Goal: Task Accomplishment & Management: Manage account settings

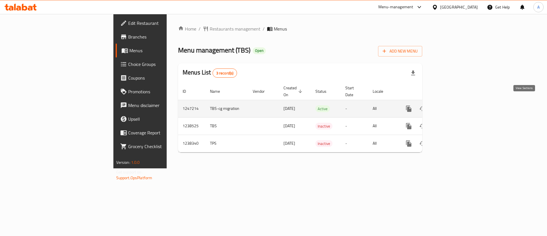
click at [457, 108] on link "enhanced table" at bounding box center [450, 109] width 14 height 14
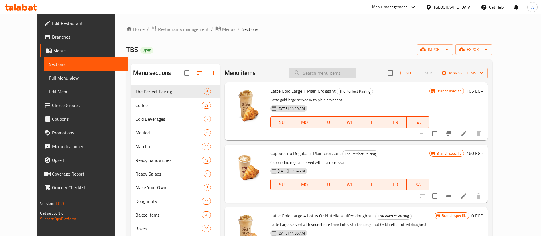
click at [334, 72] on input "search" at bounding box center [322, 73] width 67 height 10
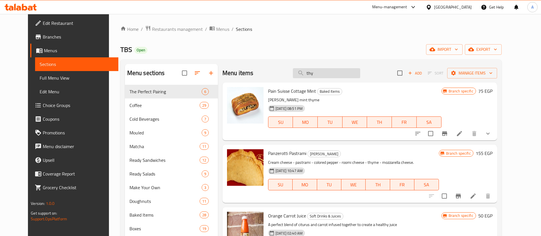
type input "th"
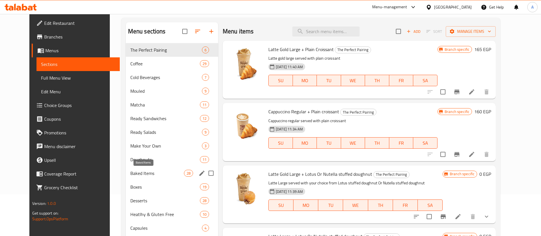
scroll to position [43, 0]
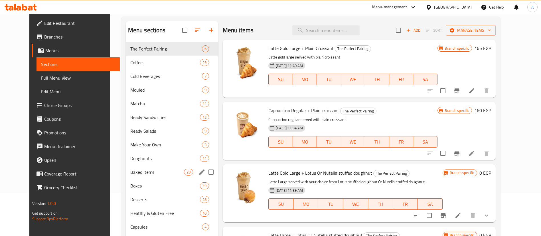
drag, startPoint x: 139, startPoint y: 176, endPoint x: 206, endPoint y: 161, distance: 68.6
click at [139, 176] on div "Baked Items 28" at bounding box center [172, 172] width 92 height 14
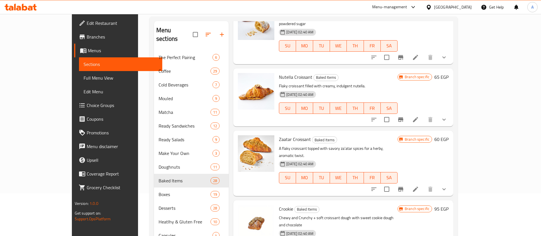
scroll to position [229, 0]
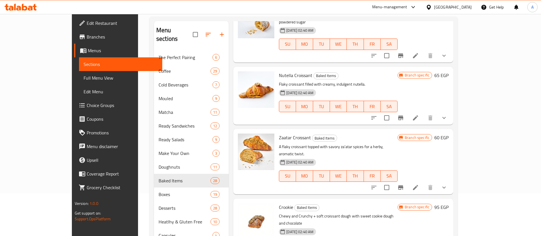
click at [447, 184] on icon "show more" at bounding box center [443, 187] width 7 height 7
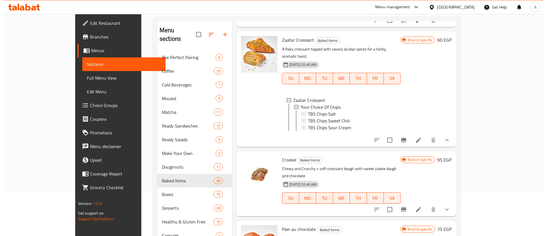
scroll to position [270, 0]
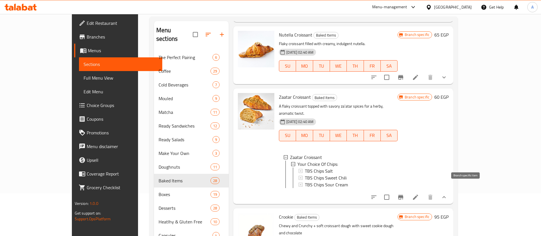
click at [403, 195] on icon "Branch-specific-item" at bounding box center [400, 197] width 5 height 5
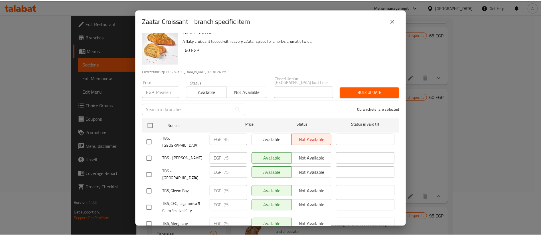
scroll to position [0, 0]
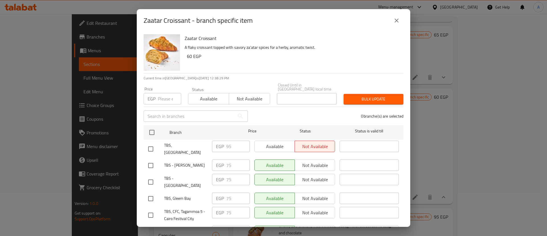
click at [177, 162] on span "TBS - Abou Rawash" at bounding box center [185, 165] width 43 height 7
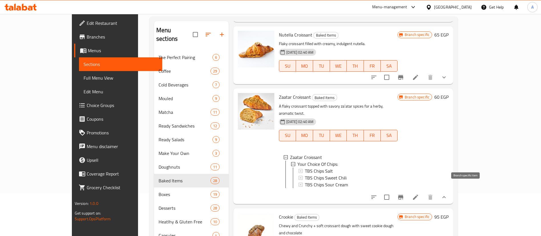
click at [279, 93] on span "Zaatar Croissant" at bounding box center [295, 97] width 32 height 9
copy h6 "Zaatar Croissant"
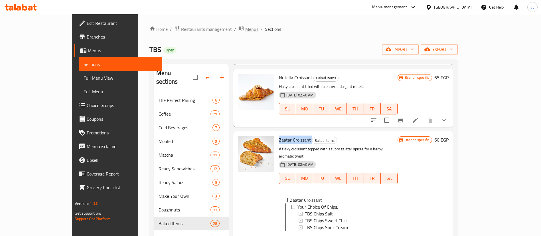
click at [245, 29] on span "Menus" at bounding box center [251, 29] width 13 height 7
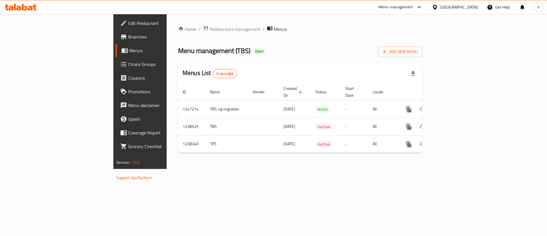
click at [171, 169] on div "Home / Restaurants management / Menus Menu management ( TBS ) Open Add New Menu…" at bounding box center [300, 91] width 267 height 155
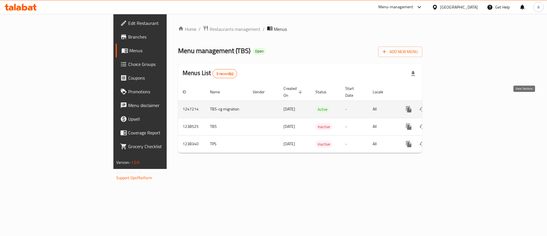
click at [453, 106] on icon "enhanced table" at bounding box center [450, 109] width 7 height 7
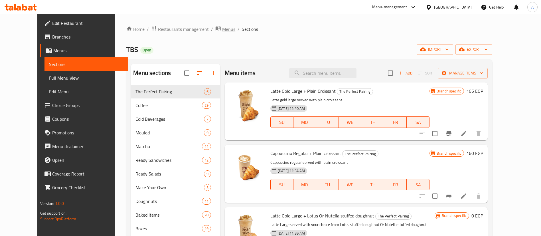
click at [222, 28] on span "Menus" at bounding box center [228, 29] width 13 height 7
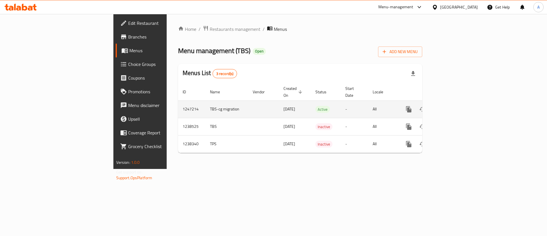
click at [453, 107] on icon "enhanced table" at bounding box center [450, 109] width 5 height 5
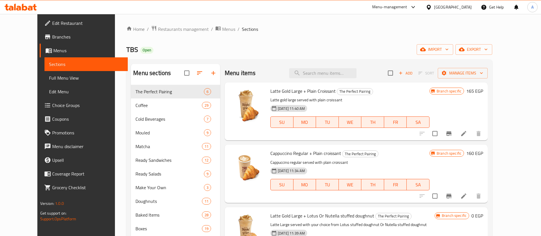
click at [261, 68] on div "Menu items Add Sort Manage items" at bounding box center [356, 73] width 263 height 19
click at [331, 71] on input "search" at bounding box center [322, 73] width 67 height 10
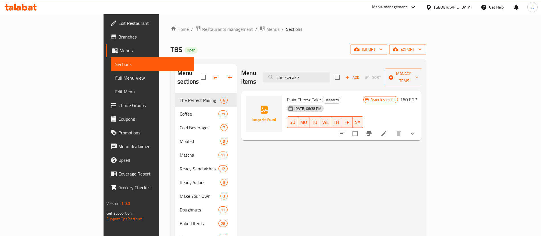
type input "cheesecake"
click at [287, 95] on span "Plain CheeseCake" at bounding box center [304, 99] width 34 height 9
click at [416, 130] on icon "show more" at bounding box center [412, 133] width 7 height 7
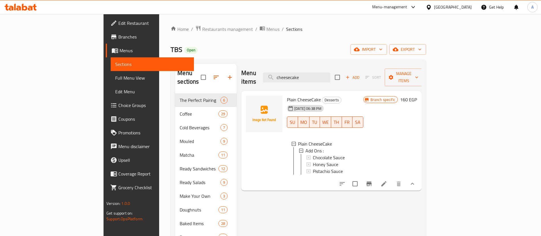
click at [309, 196] on div "Menu items cheesecake Add Sort Manage items Plain CheeseCake Desserts 28-08-202…" at bounding box center [329, 203] width 185 height 278
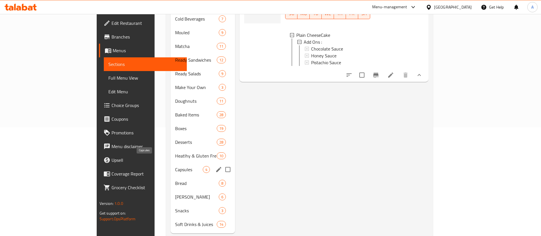
scroll to position [113, 0]
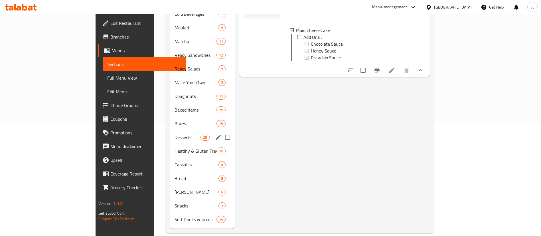
click at [174, 134] on span "Desserts" at bounding box center [187, 137] width 26 height 7
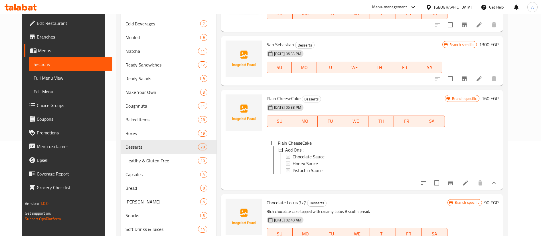
scroll to position [57, 0]
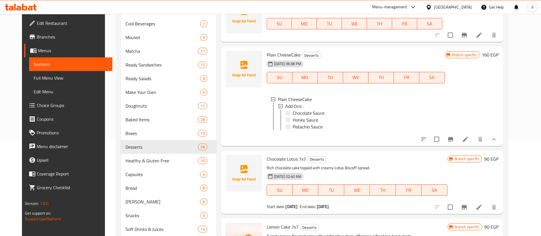
click at [497, 143] on icon "show more" at bounding box center [493, 139] width 7 height 7
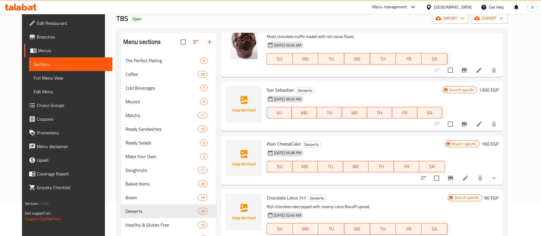
scroll to position [27, 0]
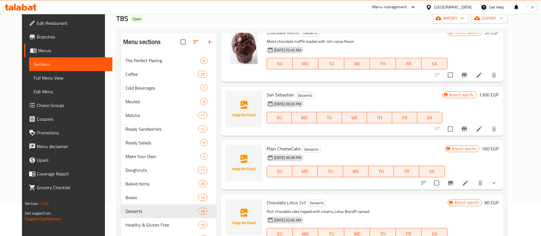
click at [269, 90] on div "San Sebastian Desserts 28-08-2025 06:33 PM SU MO TU WE TH FR SA" at bounding box center [354, 110] width 180 height 45
copy h6 "San Sebastian"
click at [280, 145] on span "Plain CheeseCake" at bounding box center [284, 148] width 34 height 9
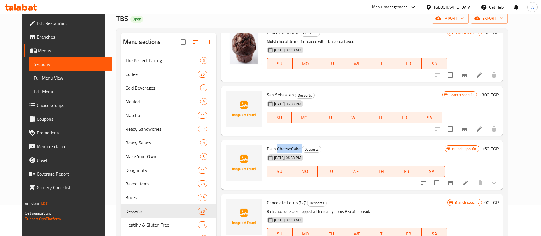
click at [280, 145] on span "Plain CheeseCake" at bounding box center [284, 148] width 34 height 9
copy h6 "Plain CheeseCake"
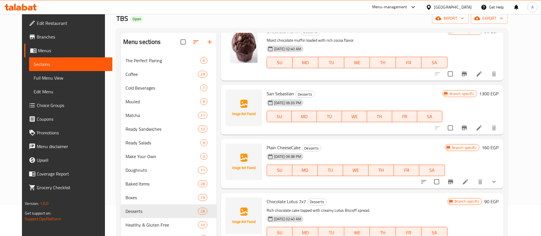
click at [274, 87] on div "San Sebastian Desserts 28-08-2025 06:33 PM SU MO TU WE TH FR SA" at bounding box center [354, 109] width 180 height 45
click at [267, 90] on span "San Sebastian" at bounding box center [280, 93] width 27 height 9
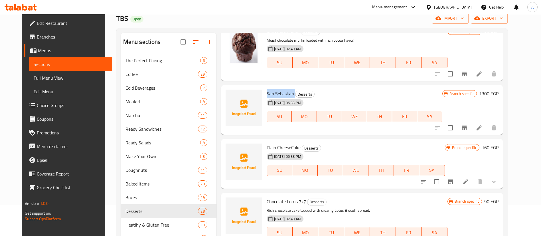
copy h6 "San Sebastian"
click at [468, 183] on icon at bounding box center [465, 181] width 5 height 5
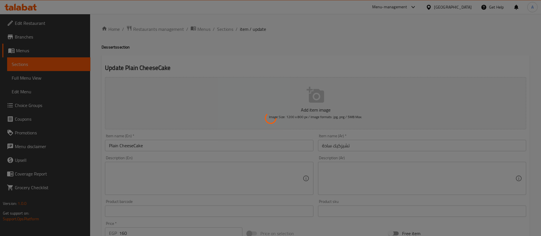
type input "اضافات :"
type input "0"
type input "3"
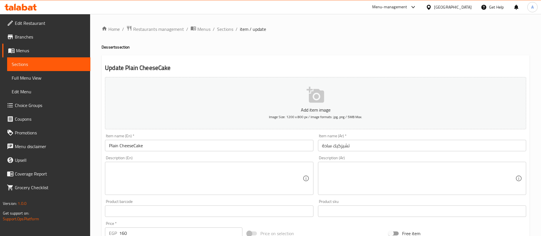
click at [169, 145] on input "Plain CheeseCake" at bounding box center [209, 145] width 208 height 11
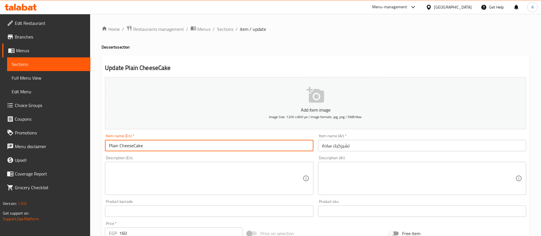
paste input "San Sebastian"
type input "San Sebastian Slice"
click at [357, 145] on input "تشيزكيك سادة" at bounding box center [422, 145] width 208 height 11
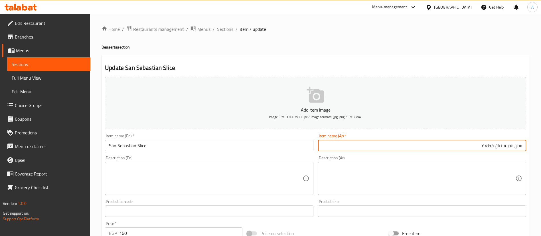
type input "سان سبيستيان قطعة"
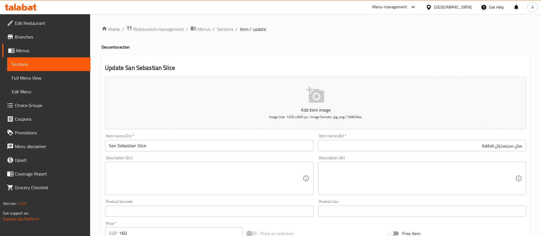
click at [216, 163] on div "Description (En)" at bounding box center [209, 178] width 208 height 33
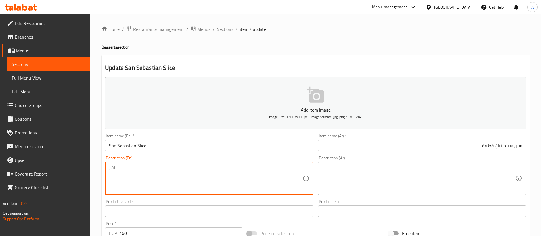
type textarea "}اثث"
type textarea "Cheese cake Slice"
click at [377, 176] on textarea at bounding box center [418, 178] width 193 height 27
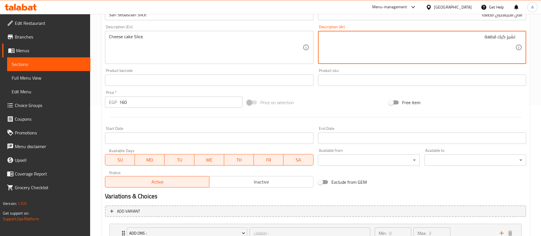
scroll to position [171, 0]
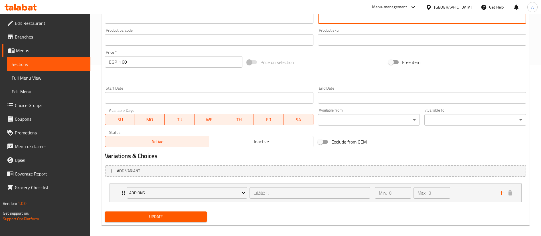
type textarea "تشيز كيك قطعة"
click at [151, 218] on span "Update" at bounding box center [155, 216] width 93 height 7
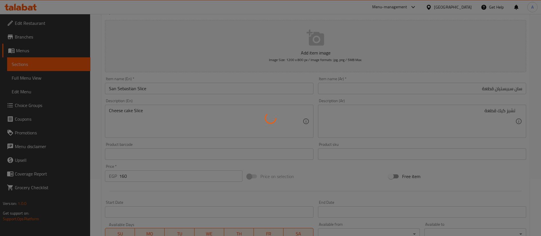
scroll to position [0, 0]
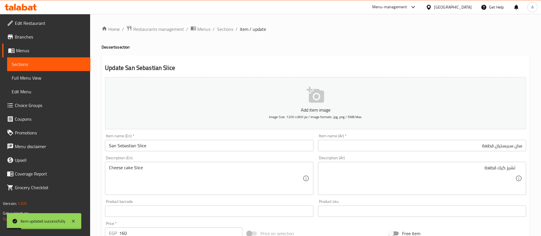
click at [185, 143] on input "San Sebastian Slice" at bounding box center [209, 145] width 208 height 11
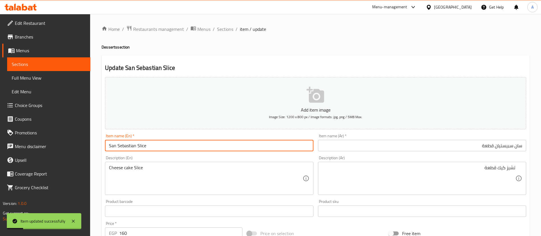
click at [185, 143] on input "San Sebastian Slice" at bounding box center [209, 145] width 208 height 11
click at [225, 29] on span "Sections" at bounding box center [225, 29] width 16 height 7
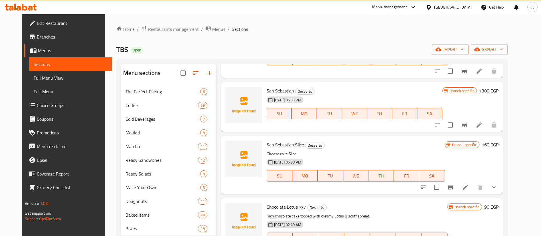
scroll to position [62, 0]
click at [270, 91] on span "San Sebastian" at bounding box center [280, 91] width 27 height 9
copy h6 "San Sebastian"
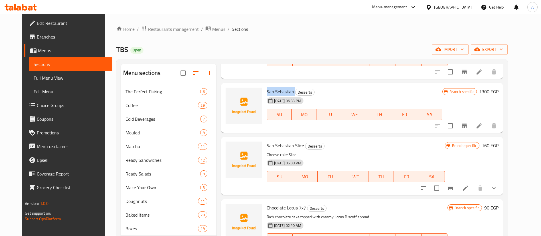
click at [272, 151] on p "Cheese cake Slice" at bounding box center [356, 154] width 178 height 7
click at [272, 143] on span "San Sebastian Slice" at bounding box center [285, 145] width 37 height 9
copy h6 "San Sebastian Slice"
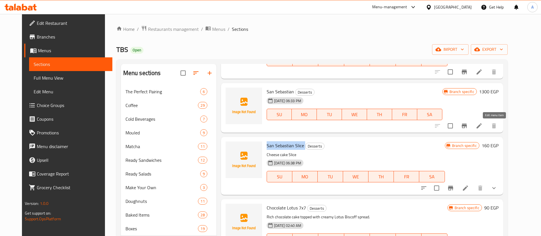
click at [481, 127] on icon at bounding box center [478, 125] width 5 height 5
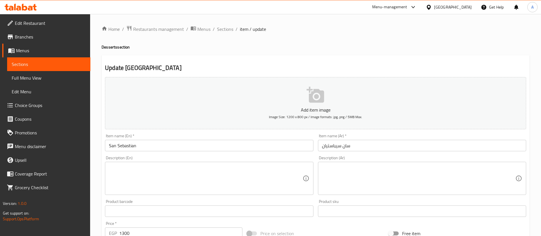
click at [149, 171] on textarea at bounding box center [205, 178] width 193 height 27
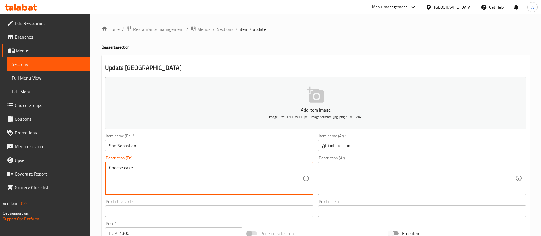
type textarea "Cheese cake"
click at [431, 183] on textarea at bounding box center [418, 178] width 193 height 27
paste textarea "Cheese cake"
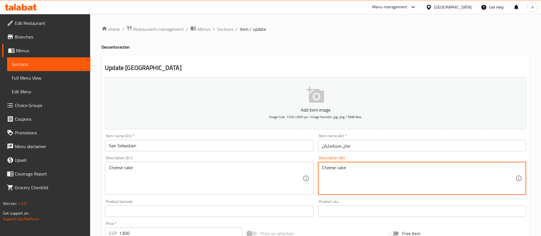
type textarea "Cheese cake"
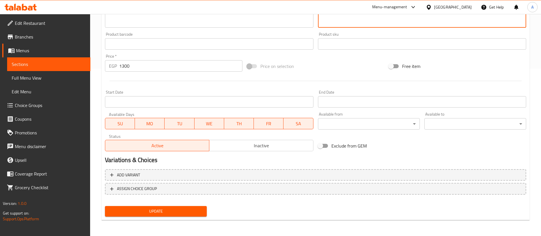
type textarea "تشيز كيك"
click at [133, 210] on span "Update" at bounding box center [155, 211] width 93 height 7
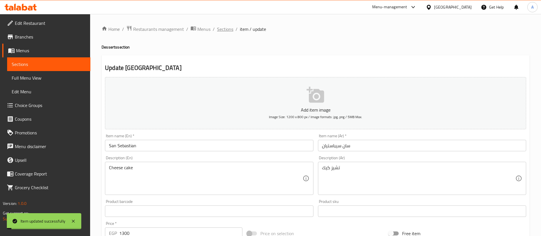
click at [223, 27] on span "Sections" at bounding box center [225, 29] width 16 height 7
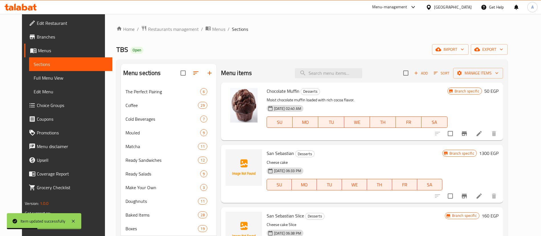
drag, startPoint x: 305, startPoint y: 53, endPoint x: 302, endPoint y: 52, distance: 3.1
click at [305, 53] on div "TBS Open import export" at bounding box center [311, 49] width 391 height 11
click at [281, 44] on div "Home / Restaurants management / Menus / Sections TBS Open import export Menu se…" at bounding box center [311, 181] width 391 height 312
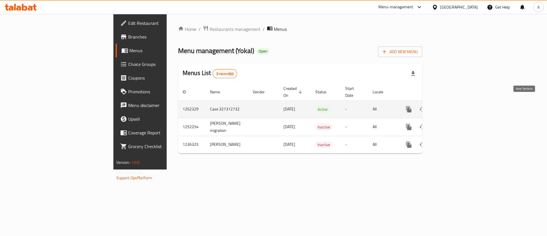
click at [453, 106] on icon "enhanced table" at bounding box center [450, 109] width 7 height 7
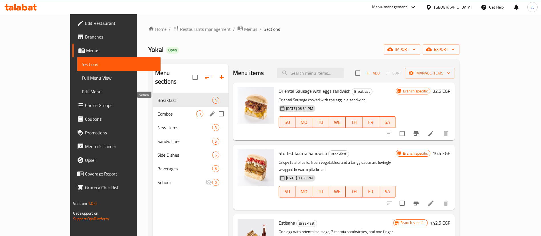
click at [157, 110] on span "Combos" at bounding box center [176, 113] width 39 height 7
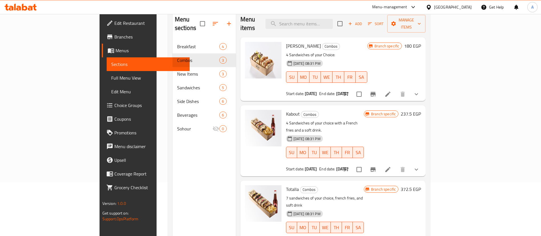
scroll to position [57, 0]
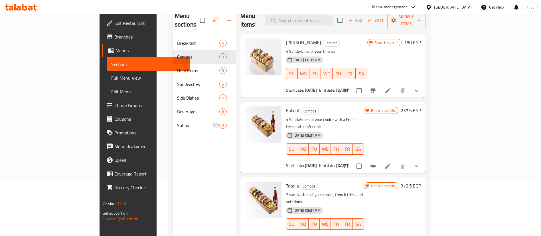
click at [420, 162] on icon "show more" at bounding box center [416, 165] width 7 height 7
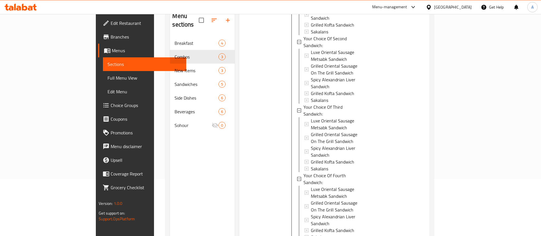
scroll to position [210, 0]
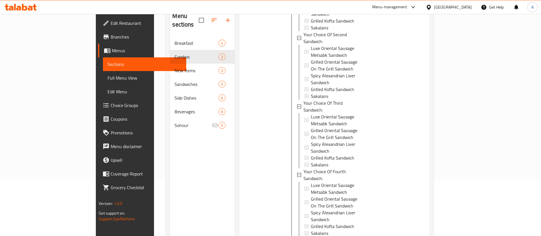
click at [322, 235] on div "Your Choice Of Drink:" at bounding box center [332, 239] width 59 height 7
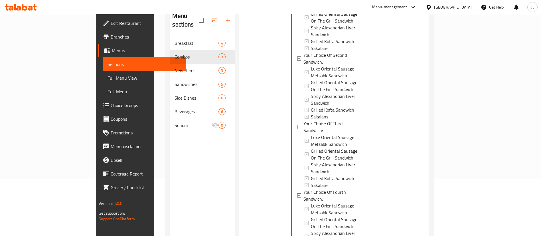
click at [322, 202] on div "Luxe Oriental Sausage Metsabk Sandwich Grilled Oriental Sausage On The Grill Sa…" at bounding box center [333, 229] width 58 height 55
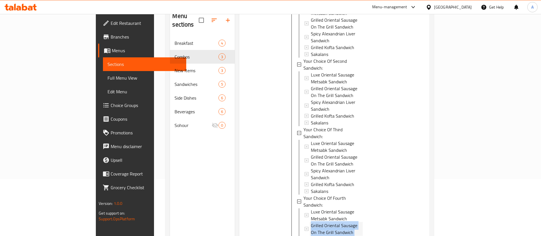
scroll to position [183, 0]
click at [322, 223] on span "Grilled Oriental Sausage On The Grill Sandwich" at bounding box center [337, 230] width 52 height 14
drag, startPoint x: 318, startPoint y: 149, endPoint x: 279, endPoint y: 154, distance: 39.3
click at [289, 154] on ul "Kabout Your Choice Of First Sandwich: Luxe Oriental Sausage Metsabk Sandwich Gr…" at bounding box center [325, 130] width 73 height 280
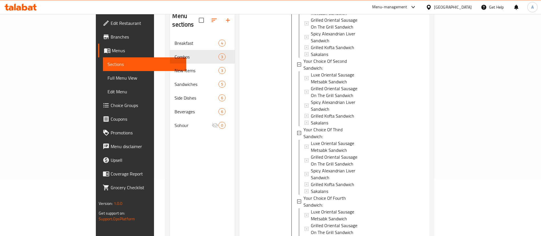
copy span "Your Choice Of Drink:"
click at [111, 104] on span "Choice Groups" at bounding box center [146, 105] width 71 height 7
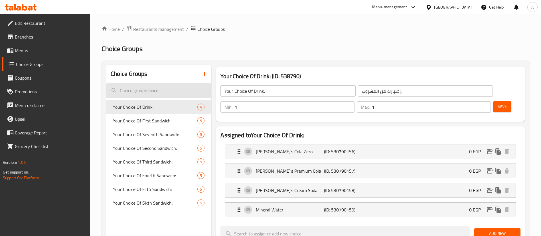
click at [154, 86] on input "search" at bounding box center [158, 90] width 105 height 15
paste input "Your Choice Of Drink:"
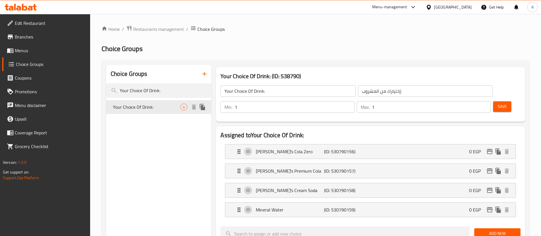
type input "Your Choice Of Drink:"
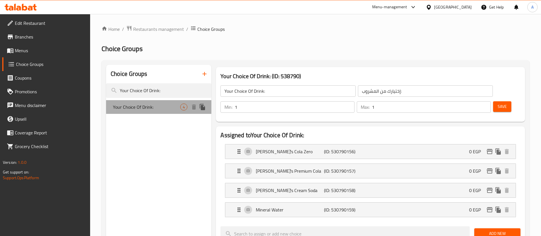
click at [156, 111] on div "Your Choice Of Drink: 4" at bounding box center [158, 107] width 105 height 14
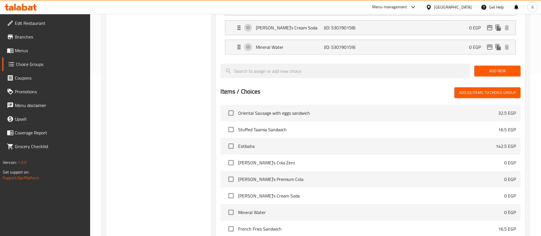
scroll to position [185, 0]
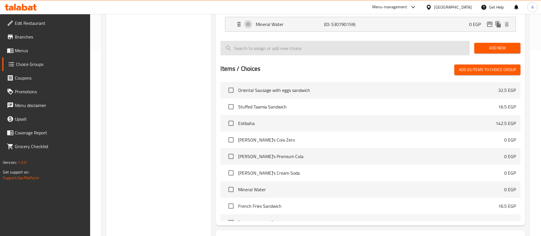
click at [272, 41] on input "search" at bounding box center [344, 48] width 249 height 15
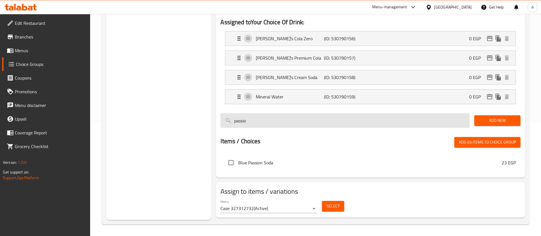
scroll to position [97, 0]
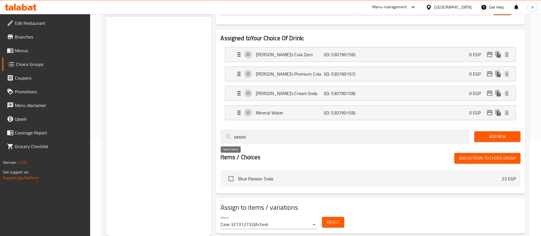
type input "passio"
click at [228, 172] on input "checkbox" at bounding box center [231, 178] width 12 height 12
checkbox input "true"
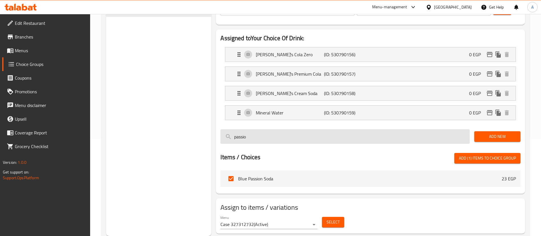
click at [264, 129] on input "passio" at bounding box center [344, 136] width 249 height 15
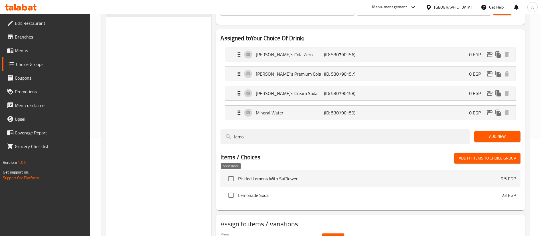
type input "lemo"
click at [235, 189] on input "checkbox" at bounding box center [231, 195] width 12 height 12
click at [483, 154] on span "Add (2) items to choice group" at bounding box center [487, 157] width 57 height 7
checkbox input "false"
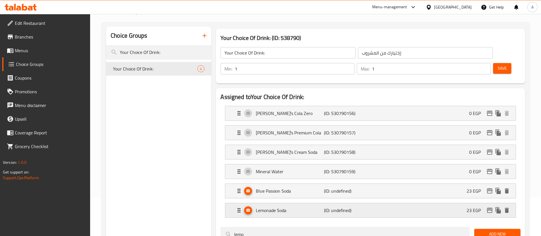
scroll to position [54, 0]
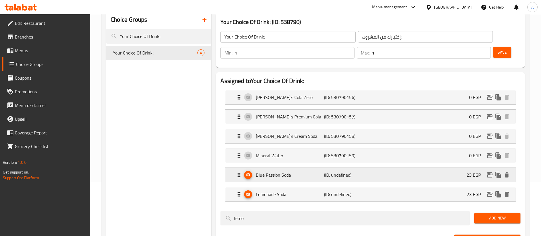
click at [272, 171] on p "Blue Passion Soda" at bounding box center [290, 174] width 68 height 7
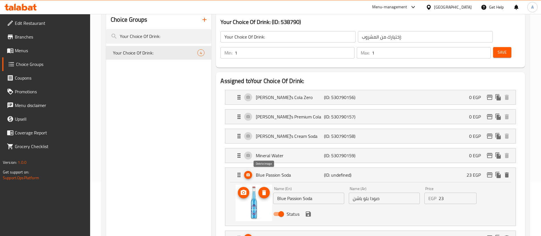
click at [262, 187] on button "delete image" at bounding box center [263, 192] width 11 height 11
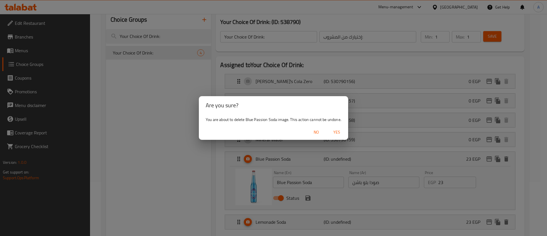
click at [339, 132] on span "Yes" at bounding box center [337, 132] width 14 height 7
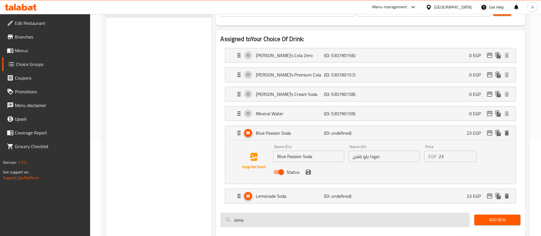
scroll to position [97, 0]
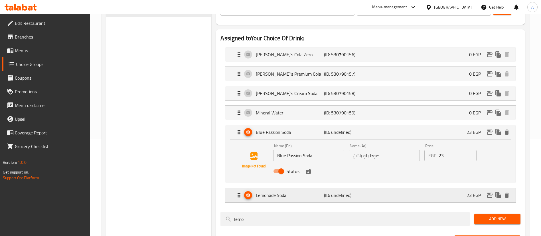
click at [299, 192] on p "Lemonade Soda" at bounding box center [290, 195] width 68 height 7
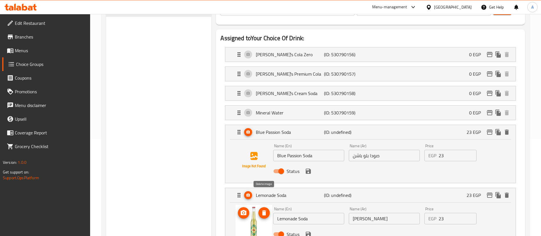
click at [261, 209] on icon "delete image" at bounding box center [264, 212] width 7 height 7
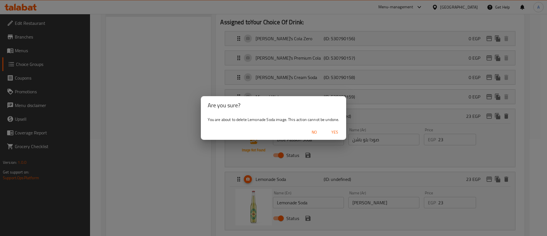
click at [333, 129] on span "Yes" at bounding box center [335, 132] width 14 height 7
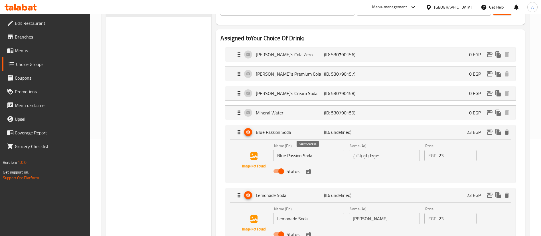
click at [308, 168] on icon "save" at bounding box center [308, 171] width 7 height 7
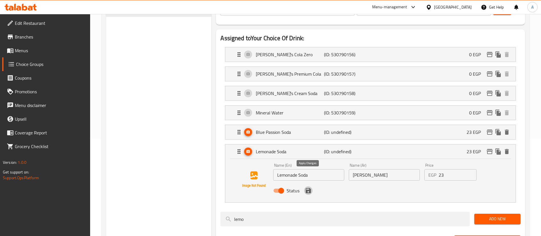
click at [308, 186] on button "save" at bounding box center [308, 190] width 9 height 9
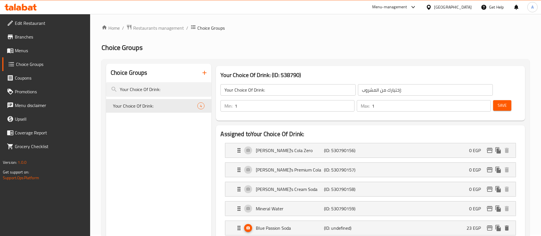
scroll to position [0, 0]
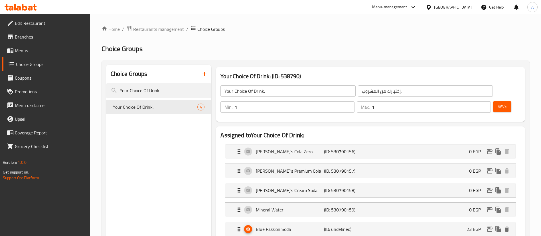
click at [497, 103] on span "Save" at bounding box center [501, 106] width 9 height 7
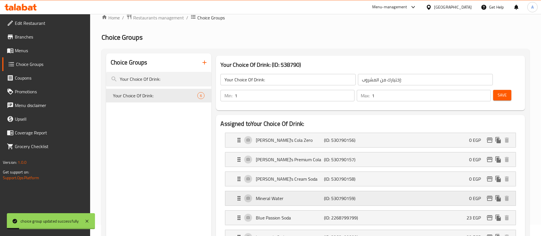
scroll to position [57, 0]
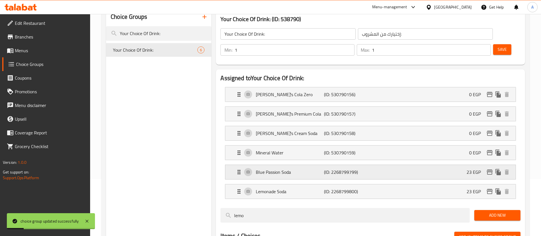
click at [445, 165] on div "Blue Passion Soda (ID: 2268799799) 23 EGP" at bounding box center [371, 172] width 273 height 14
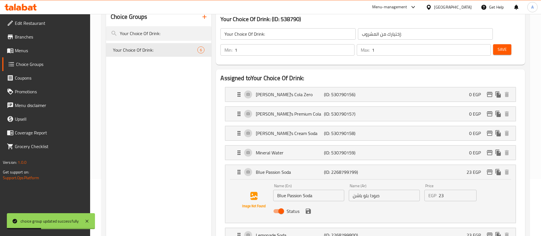
click at [457, 190] on input "23" at bounding box center [457, 195] width 38 height 11
click at [491, 169] on icon "edit" at bounding box center [490, 171] width 6 height 5
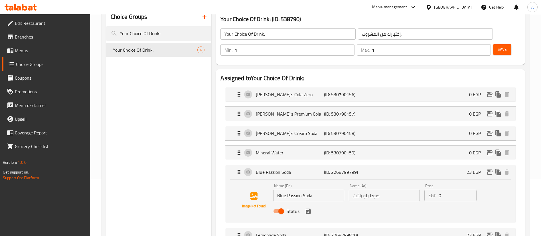
click at [309, 208] on icon "save" at bounding box center [308, 210] width 5 height 5
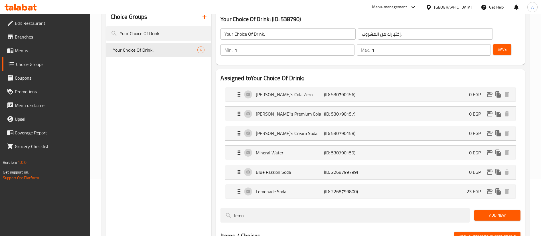
type input "0"
click at [465, 184] on div "Lemonade Soda (ID: 2268799800) 23 EGP" at bounding box center [371, 191] width 273 height 14
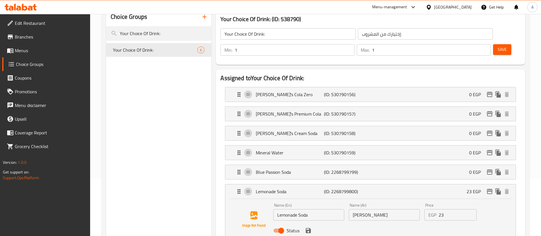
click at [449, 209] on input "23" at bounding box center [457, 214] width 38 height 11
click at [307, 228] on icon "save" at bounding box center [308, 230] width 5 height 5
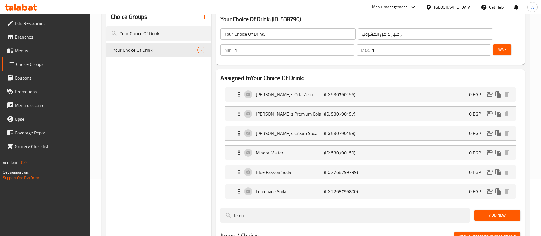
type input "0"
click at [497, 46] on span "Save" at bounding box center [501, 49] width 9 height 7
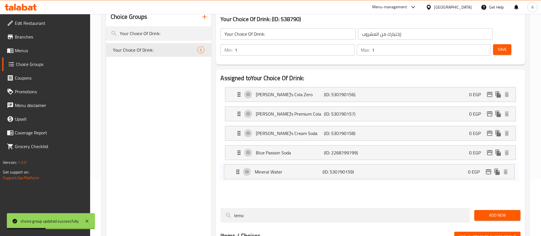
drag, startPoint x: 268, startPoint y: 137, endPoint x: 267, endPoint y: 176, distance: 38.2
click at [267, 176] on nav "[PERSON_NAME]'s Cola Zero (ID: 530790156) 0 EGP Name (En) [PERSON_NAME]'s Cola …" at bounding box center [370, 142] width 300 height 121
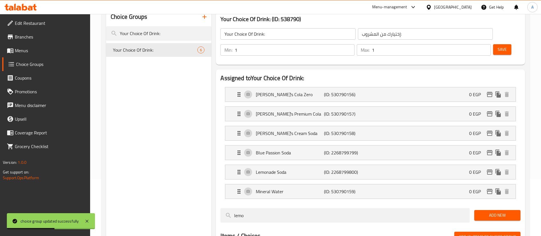
click at [501, 44] on button "Save" at bounding box center [502, 49] width 18 height 11
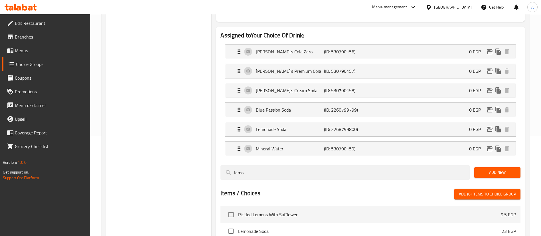
scroll to position [0, 0]
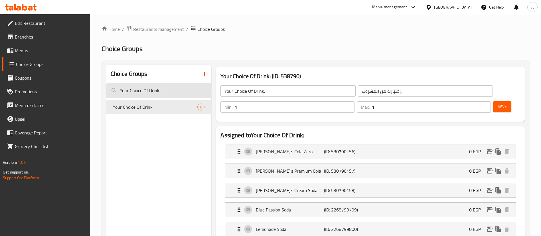
click at [168, 87] on input "Your Choice Of Drink:" at bounding box center [158, 90] width 105 height 15
type input "drink"
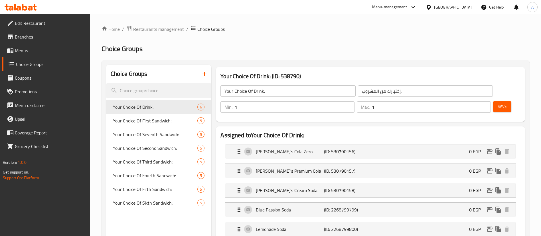
click at [425, 64] on div "Choice Groups Your Choice Of Drink: 6 Your Choice Of First Sandwich: 5 Your Cho…" at bounding box center [315, 226] width 428 height 332
click at [265, 53] on h2 "Choice Groups" at bounding box center [315, 48] width 428 height 9
click at [309, 60] on div "Choice Groups Your Choice Of Drink: 6 Your Choice Of First Sandwich: 5 Your Cho…" at bounding box center [315, 226] width 428 height 332
click at [162, 30] on span "Restaurants management" at bounding box center [158, 29] width 51 height 7
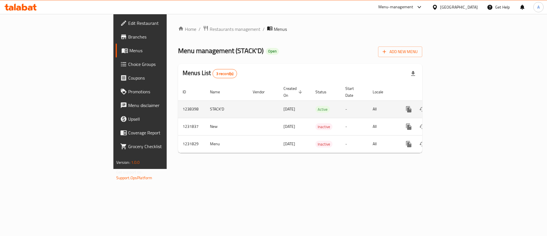
click at [457, 102] on link "enhanced table" at bounding box center [450, 109] width 14 height 14
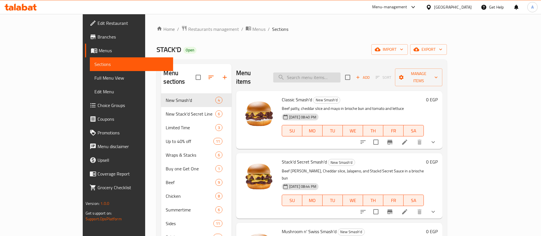
click at [340, 73] on input "search" at bounding box center [306, 77] width 67 height 10
type input "stack"
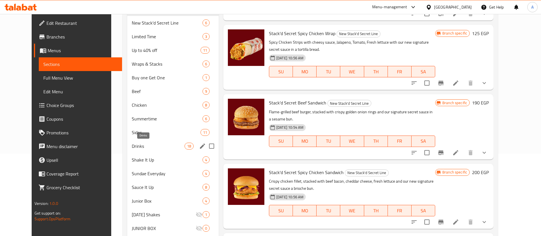
scroll to position [100, 0]
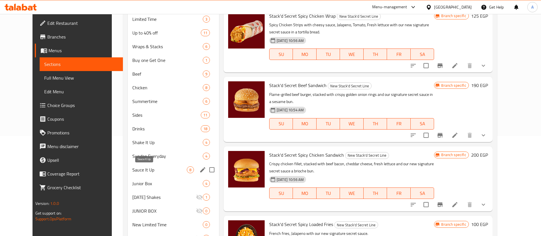
type input "sauce"
click at [134, 166] on span "Sauce It Up" at bounding box center [159, 169] width 54 height 7
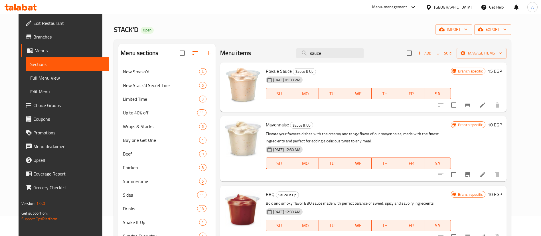
scroll to position [22, 0]
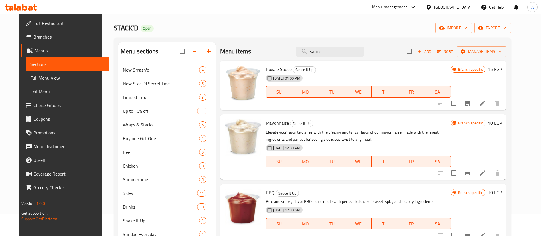
click at [471, 105] on icon "Branch-specific-item" at bounding box center [467, 103] width 7 height 7
click at [471, 172] on icon "Branch-specific-item" at bounding box center [467, 172] width 7 height 7
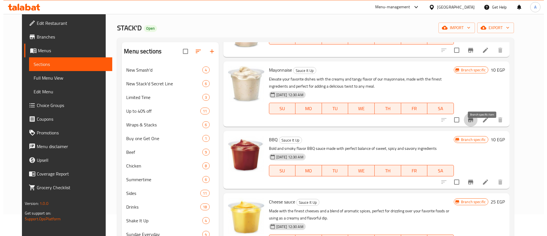
scroll to position [57, 0]
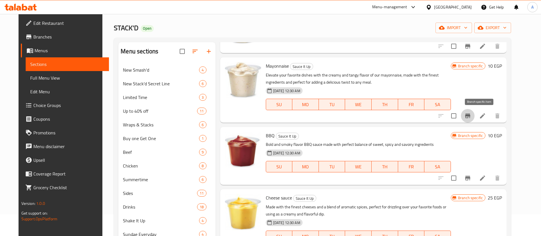
click at [471, 175] on icon "Branch-specific-item" at bounding box center [467, 177] width 7 height 7
click at [471, 180] on icon "Branch-specific-item" at bounding box center [467, 177] width 7 height 7
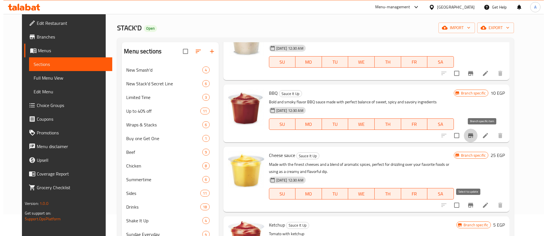
scroll to position [100, 0]
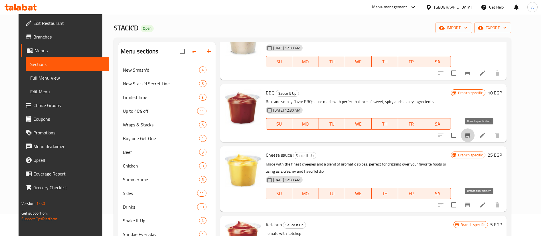
click at [471, 205] on icon "Branch-specific-item" at bounding box center [467, 204] width 7 height 7
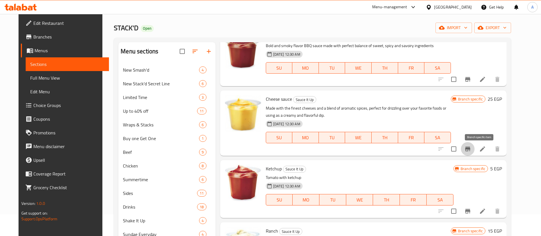
scroll to position [157, 0]
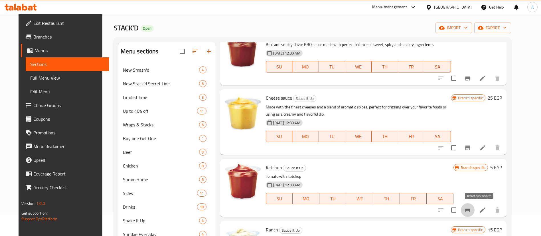
click at [474, 210] on button "Branch-specific-item" at bounding box center [468, 210] width 14 height 14
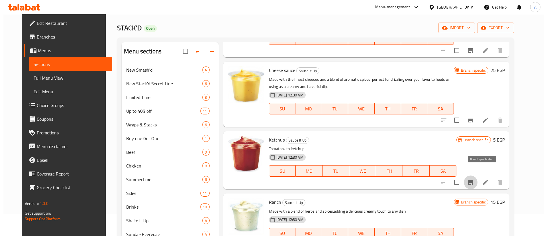
scroll to position [194, 0]
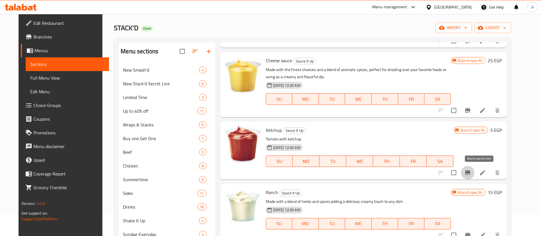
click at [471, 172] on icon "Branch-specific-item" at bounding box center [467, 172] width 7 height 7
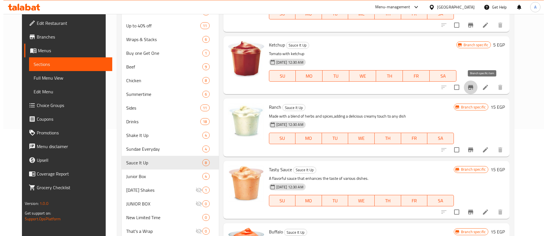
scroll to position [107, 0]
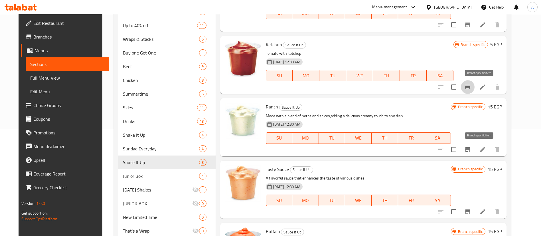
click at [471, 146] on icon "Branch-specific-item" at bounding box center [467, 149] width 7 height 7
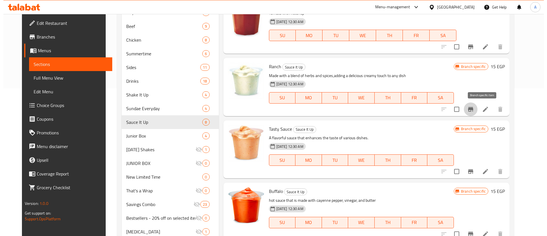
scroll to position [150, 0]
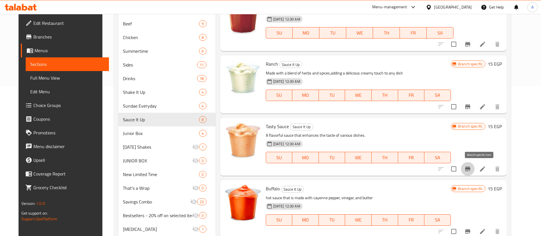
click at [470, 169] on icon "Branch-specific-item" at bounding box center [467, 168] width 5 height 5
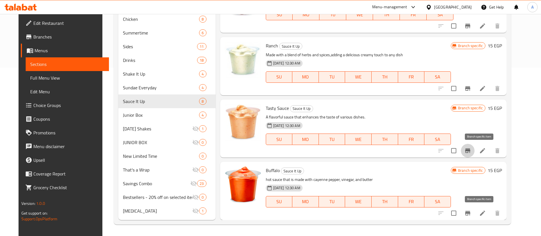
click at [471, 215] on icon "Branch-specific-item" at bounding box center [467, 213] width 7 height 7
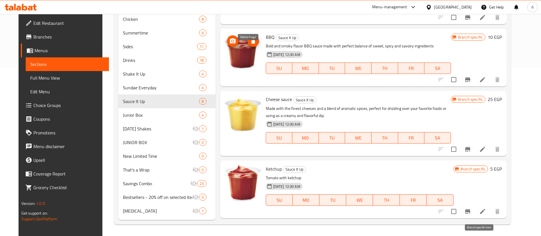
scroll to position [0, 0]
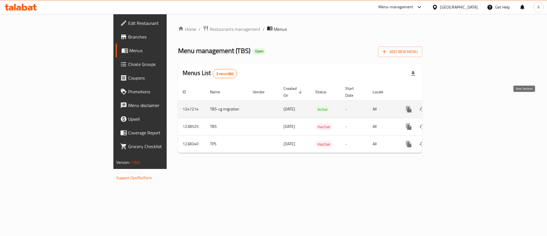
click at [453, 106] on icon "enhanced table" at bounding box center [450, 109] width 7 height 7
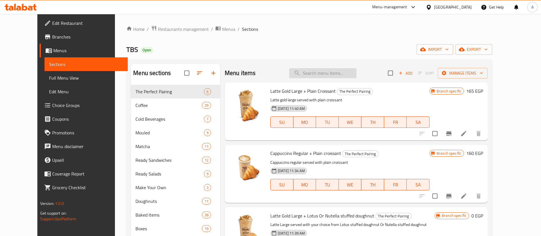
click at [331, 72] on input "search" at bounding box center [322, 73] width 67 height 10
paste input "Caffe Macchiato"
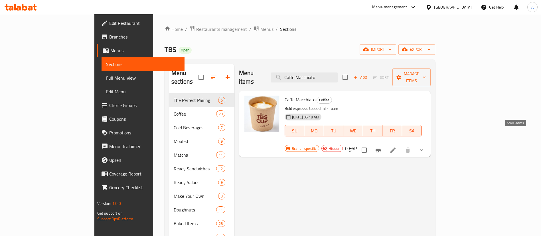
type input "Caffe Macchiato"
click at [425, 147] on icon "show more" at bounding box center [421, 150] width 7 height 7
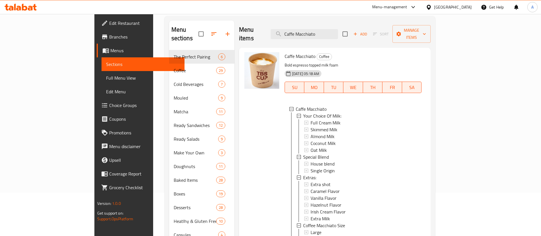
scroll to position [43, 0]
click at [284, 52] on span "Caffe Macchiato" at bounding box center [299, 56] width 31 height 9
copy h6 "Caffe Macchiato"
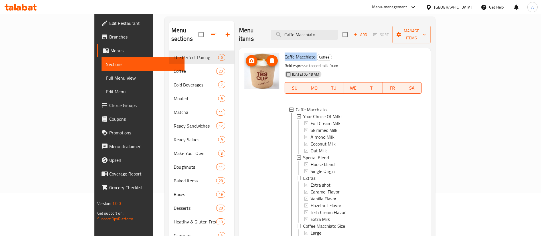
scroll to position [0, 0]
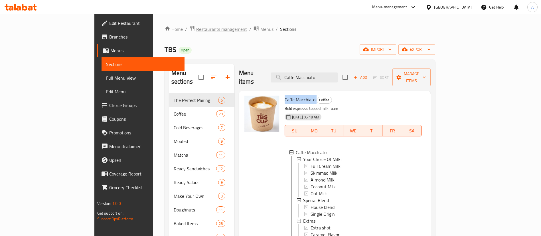
click at [196, 29] on span "Restaurants management" at bounding box center [221, 29] width 51 height 7
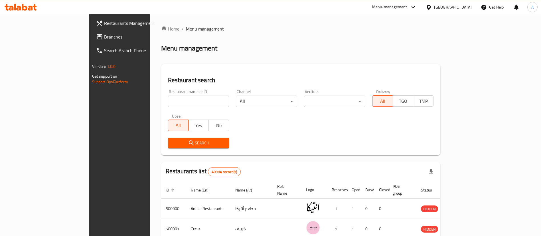
click at [168, 100] on input "search" at bounding box center [198, 100] width 61 height 11
type input "ل"
type input "o"
type input "Bouchee"
click button "Search" at bounding box center [198, 143] width 61 height 11
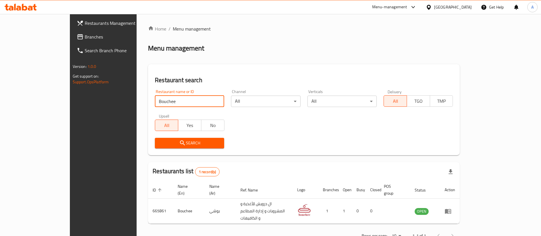
scroll to position [7, 0]
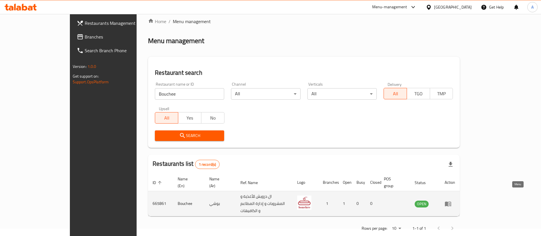
click at [451, 200] on icon "enhanced table" at bounding box center [447, 203] width 7 height 7
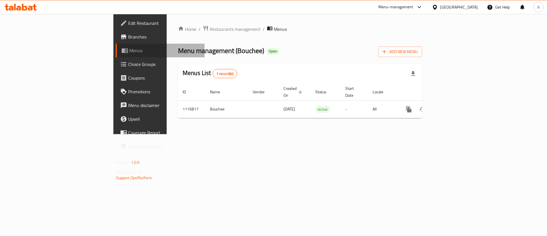
click at [129, 50] on span "Menus" at bounding box center [164, 50] width 71 height 7
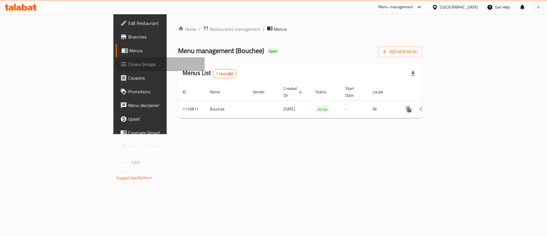
click at [128, 67] on span "Choice Groups" at bounding box center [164, 64] width 72 height 7
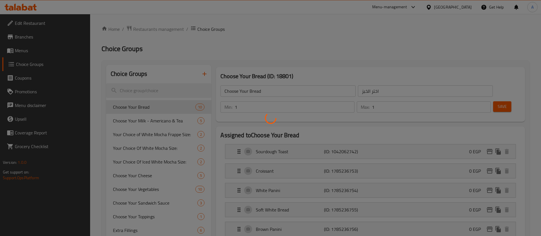
click at [317, 59] on div at bounding box center [270, 118] width 541 height 236
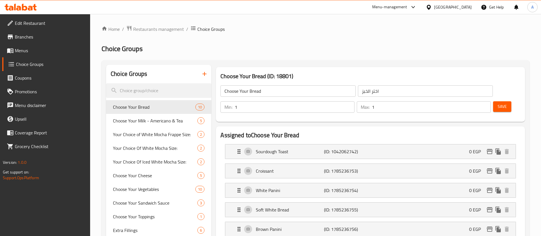
drag, startPoint x: 21, startPoint y: 46, endPoint x: 96, endPoint y: 58, distance: 76.2
click at [21, 47] on span "Menus" at bounding box center [50, 50] width 71 height 7
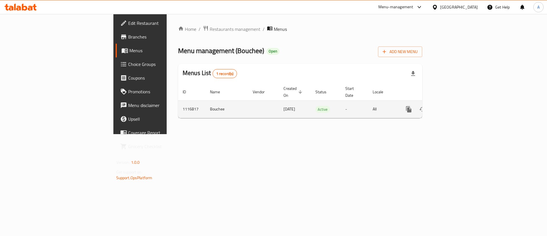
click at [453, 106] on icon "enhanced table" at bounding box center [450, 109] width 7 height 7
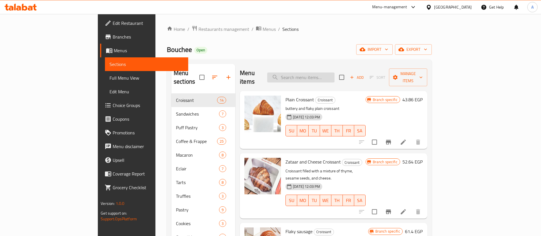
click at [334, 72] on input "search" at bounding box center [300, 77] width 67 height 10
paste input "Americano"
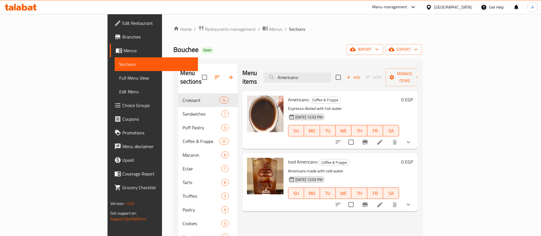
type input "Americano"
click at [415, 135] on button "show more" at bounding box center [408, 142] width 14 height 14
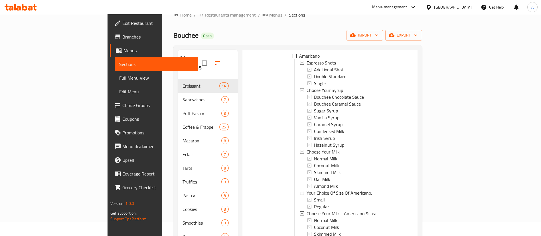
scroll to position [95, 0]
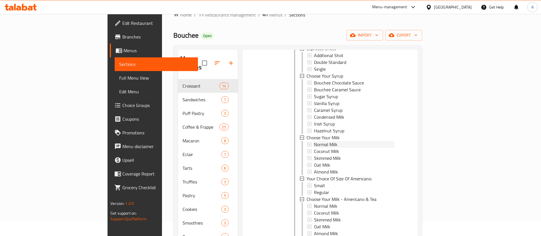
click at [314, 141] on span "Normal Milk" at bounding box center [325, 144] width 23 height 7
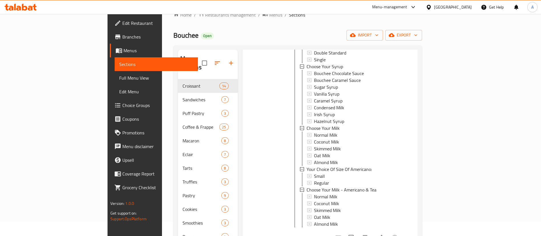
scroll to position [110, 0]
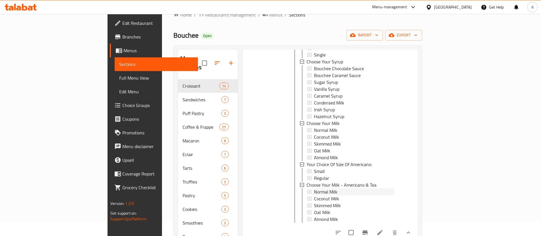
click at [314, 188] on div "Normal Milk" at bounding box center [354, 191] width 80 height 7
click at [122, 108] on span "Choice Groups" at bounding box center [157, 105] width 71 height 7
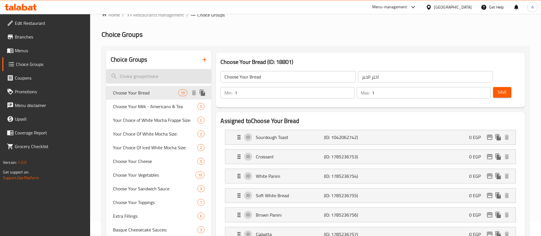
click at [153, 79] on input "search" at bounding box center [158, 76] width 105 height 15
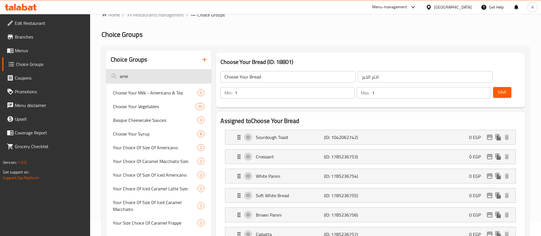
type input "amer"
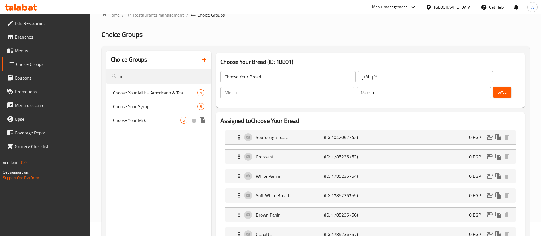
type input "mil"
click at [147, 120] on span "Choose Your Milk" at bounding box center [146, 120] width 67 height 7
type input "Choose Your Milk"
type input "إختيارك من الحليب:"
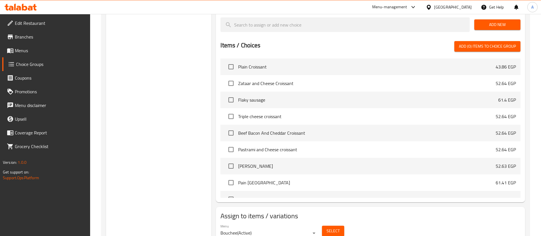
scroll to position [237, 0]
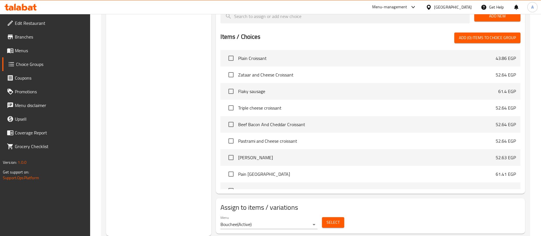
click at [340, 217] on button "Select" at bounding box center [333, 222] width 22 height 11
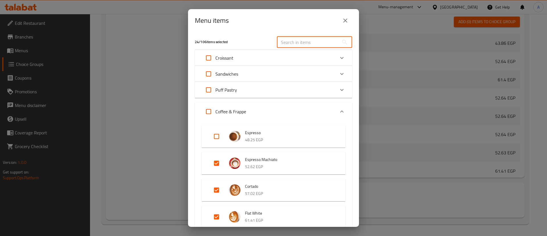
click at [292, 41] on input "text" at bounding box center [308, 41] width 62 height 11
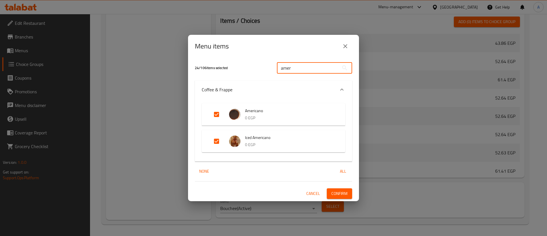
type input "amer"
click at [218, 111] on input "Expand" at bounding box center [217, 114] width 14 height 14
checkbox input "false"
click at [345, 190] on span "Confirm" at bounding box center [339, 193] width 16 height 7
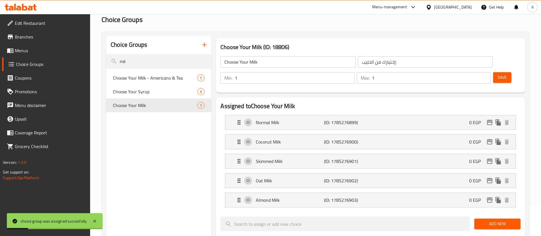
scroll to position [0, 0]
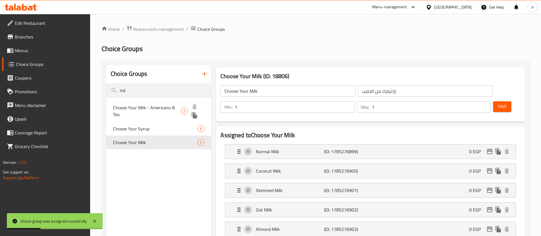
click at [159, 106] on span "Choose Your Milk - Americano & Tea" at bounding box center [147, 111] width 68 height 14
type input "Choose Your Milk - Americano & Tea"
type input "إختيارك من الحليب أمريكانو"
type input "0"
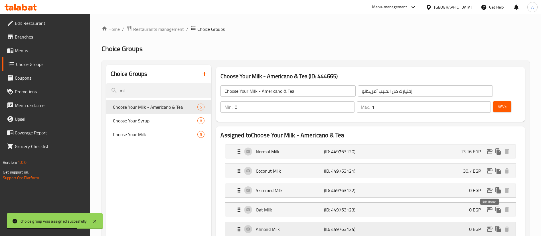
click at [490, 226] on icon "edit" at bounding box center [490, 228] width 6 height 5
click at [490, 206] on icon "edit" at bounding box center [489, 209] width 7 height 7
click at [490, 187] on icon "edit" at bounding box center [489, 190] width 7 height 7
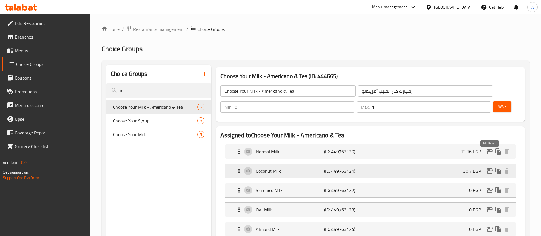
click at [490, 167] on icon "edit" at bounding box center [489, 170] width 7 height 7
click at [490, 149] on icon "edit" at bounding box center [490, 151] width 6 height 5
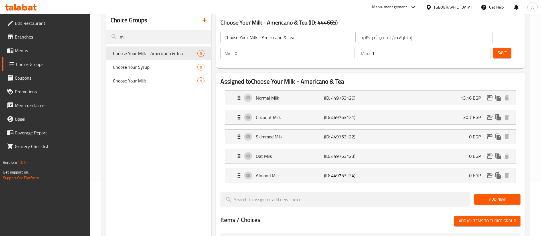
scroll to position [52, 0]
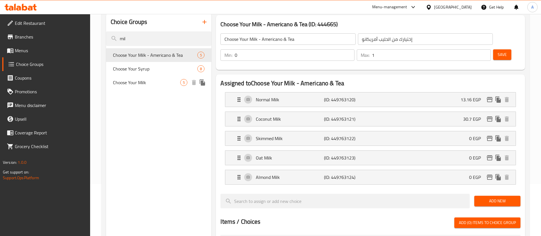
click at [146, 81] on span "Choose Your Milk" at bounding box center [146, 82] width 67 height 7
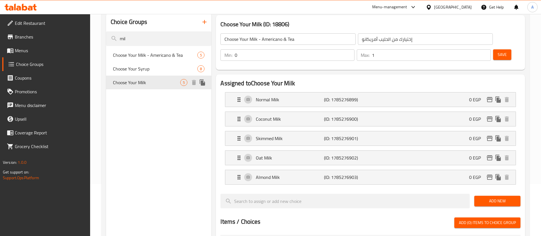
type input "Choose Your Milk"
type input "إختيارك من الحليب:"
type input "1"
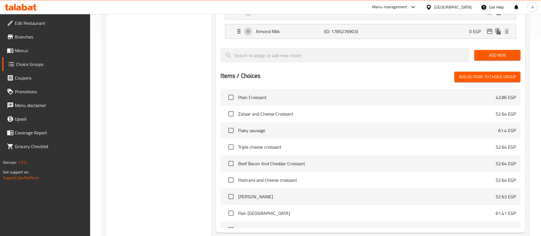
scroll to position [237, 0]
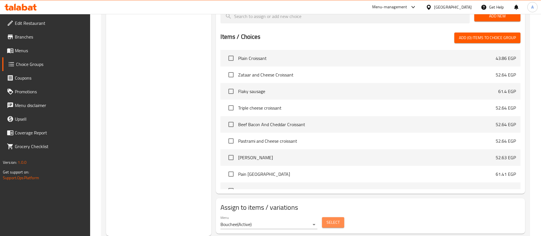
click at [340, 217] on button "Select" at bounding box center [333, 222] width 22 height 11
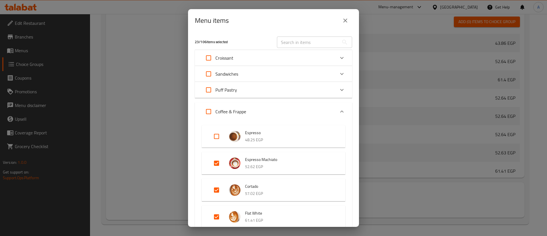
click at [294, 42] on input "text" at bounding box center [308, 41] width 62 height 11
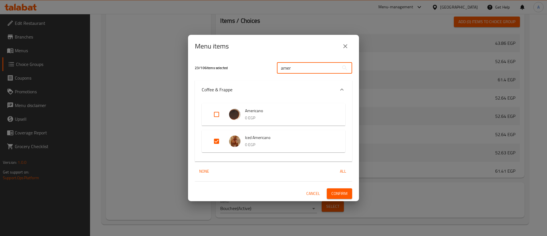
type input "amer"
click at [345, 193] on span "Confirm" at bounding box center [339, 193] width 16 height 7
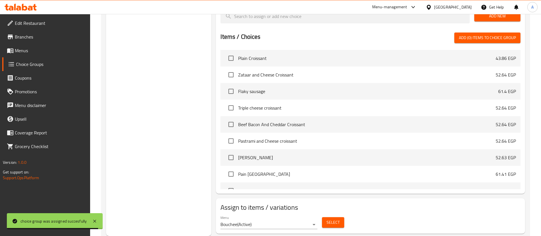
scroll to position [0, 0]
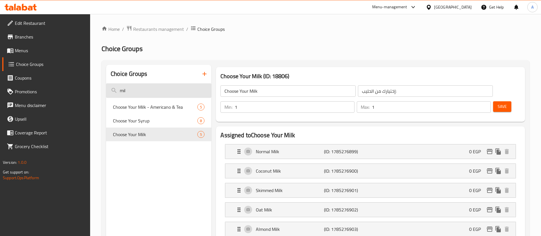
click at [153, 88] on input "mil" at bounding box center [158, 90] width 105 height 15
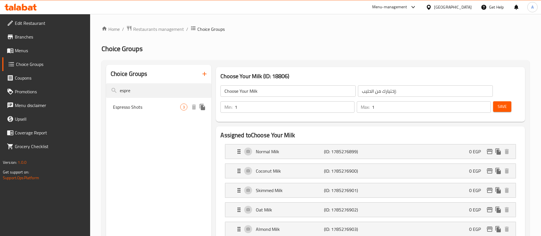
type input "espre"
click at [138, 109] on span "Espresso Shots" at bounding box center [146, 106] width 67 height 7
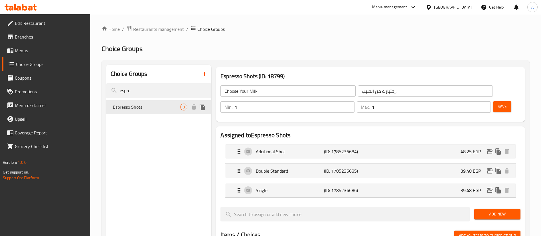
type input "Espresso Shots"
type input "عدد شوت اسبريسو"
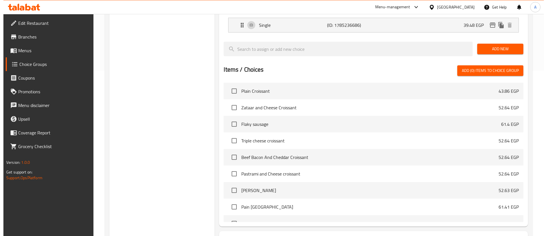
scroll to position [198, 0]
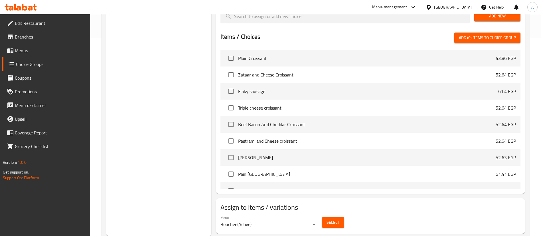
click at [341, 217] on button "Select" at bounding box center [333, 222] width 22 height 11
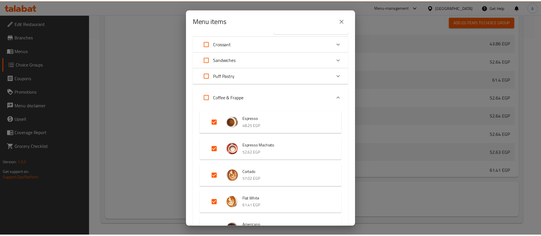
scroll to position [0, 0]
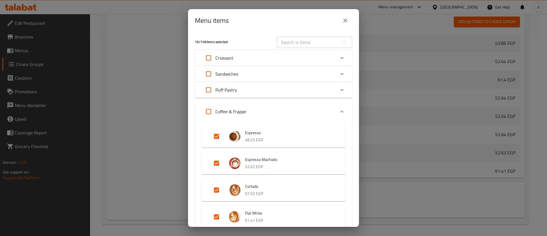
click at [304, 37] on input "text" at bounding box center [308, 41] width 62 height 11
paste input "Caramel Machiato"
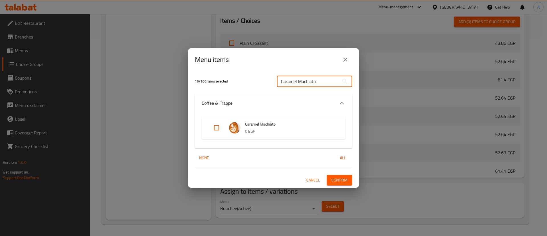
type input "Caramel Machiato"
click at [219, 125] on input "Expand" at bounding box center [217, 128] width 14 height 14
checkbox input "true"
click at [348, 178] on button "Confirm" at bounding box center [339, 180] width 25 height 11
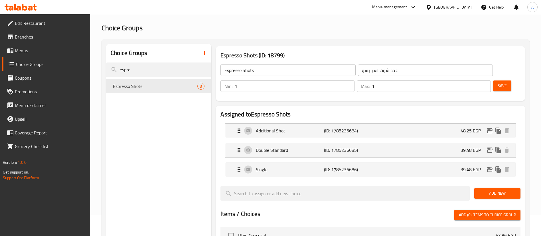
scroll to position [14, 0]
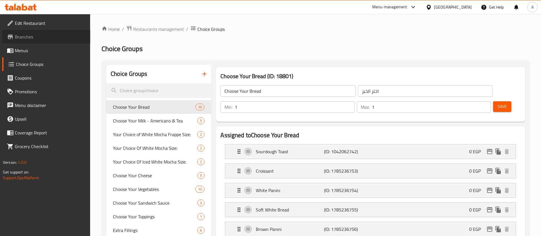
click at [27, 38] on span "Branches" at bounding box center [50, 36] width 71 height 7
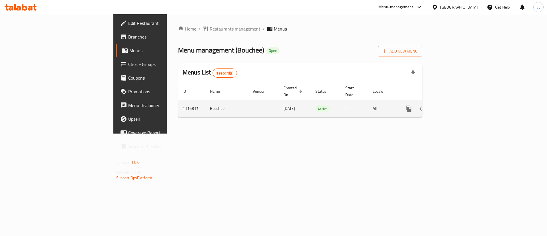
click at [457, 103] on link "enhanced table" at bounding box center [450, 109] width 14 height 14
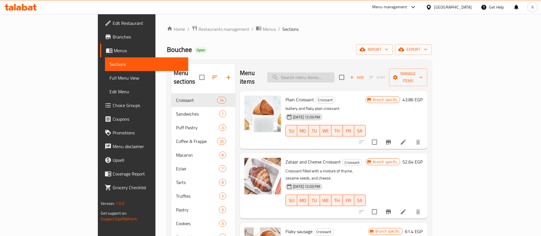
click at [333, 75] on input "search" at bounding box center [300, 77] width 67 height 10
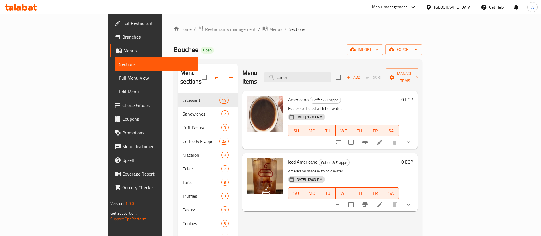
type input "amer"
click at [417, 135] on div "Americano Coffee & Frappe Espresso diluted with hot water. 28-07-2023 12:03 PM …" at bounding box center [329, 120] width 175 height 58
click at [412, 139] on icon "show more" at bounding box center [408, 142] width 7 height 7
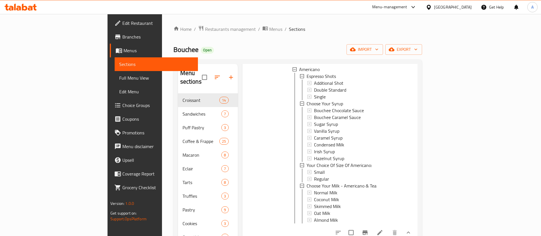
scroll to position [1, 0]
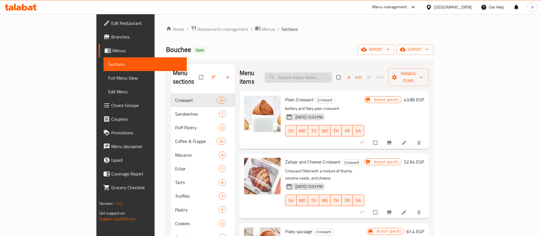
click at [326, 72] on input "search" at bounding box center [298, 77] width 67 height 10
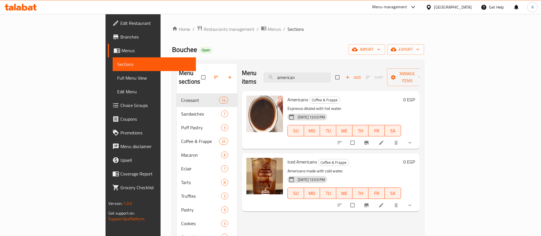
type input "american"
click at [417, 136] on button "show more" at bounding box center [410, 142] width 14 height 13
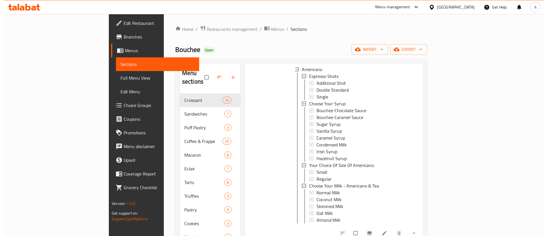
scroll to position [1, 0]
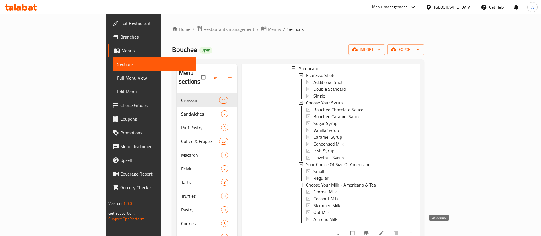
click at [347, 232] on button "sort-choices" at bounding box center [340, 233] width 14 height 13
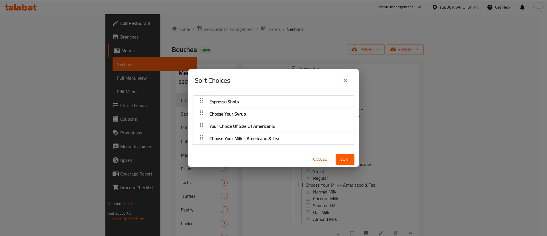
drag, startPoint x: 219, startPoint y: 125, endPoint x: 218, endPoint y: 100, distance: 25.4
click at [218, 100] on nav "Espresso Shots Choose Your Syrup Your Choice Of Size Of Americano: Choose Your …" at bounding box center [274, 120] width 162 height 50
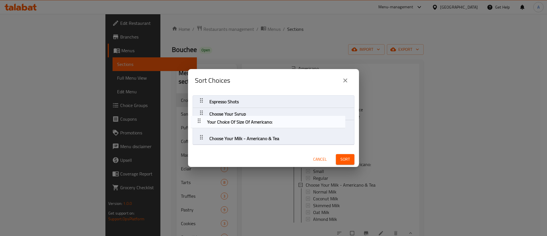
drag, startPoint x: 201, startPoint y: 125, endPoint x: 198, endPoint y: 122, distance: 4.4
click at [198, 122] on nav "Espresso Shots Choose Your Syrup Your Choice Of Size Of Americano: Choose Your …" at bounding box center [274, 120] width 162 height 50
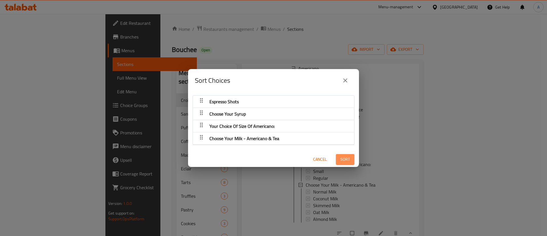
click at [341, 159] on span "Sort" at bounding box center [345, 159] width 9 height 7
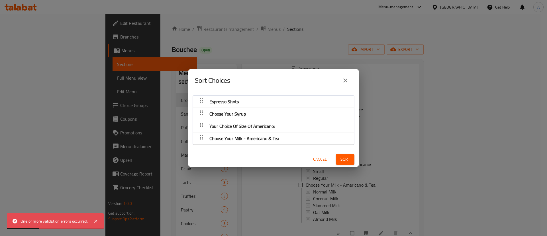
click at [233, 185] on div "Sort Choices Espresso Shots Choose Your Syrup Your Choice Of Size Of Americano:…" at bounding box center [273, 118] width 547 height 236
click at [343, 81] on icon "close" at bounding box center [345, 80] width 7 height 7
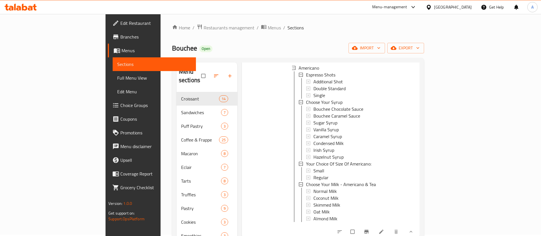
scroll to position [0, 0]
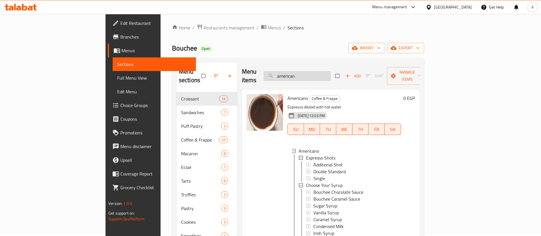
click at [331, 75] on input "american" at bounding box center [296, 76] width 67 height 10
paste input "Cappuccino"
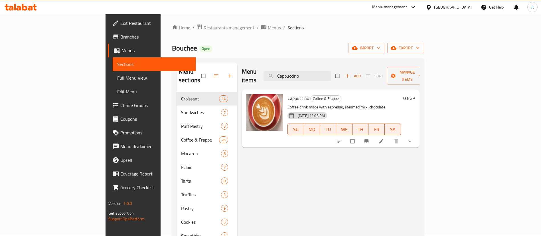
type input "Cappuccino"
click at [417, 135] on button "show more" at bounding box center [410, 141] width 14 height 13
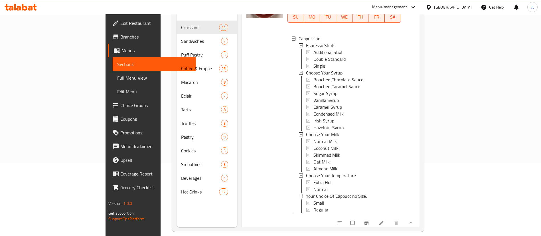
click at [383, 222] on icon at bounding box center [381, 223] width 4 height 4
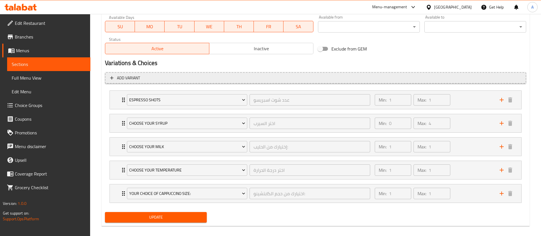
scroll to position [278, 0]
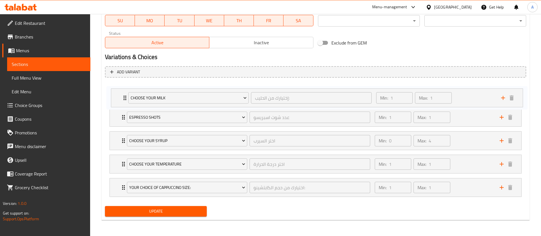
drag, startPoint x: 114, startPoint y: 141, endPoint x: 115, endPoint y: 97, distance: 44.5
click at [115, 97] on div "Espresso Shots عدد شوت اسبريسو ​ Min: 1 ​ Max: 1 ​ Additional Shot (ID: 1785236…" at bounding box center [315, 140] width 421 height 117
drag, startPoint x: 112, startPoint y: 168, endPoint x: 113, endPoint y: 145, distance: 23.1
click at [113, 145] on div "Choose Your Milk إختيارك من الحليب: ​ Min: 1 ​ Max: 1 ​ Normal Milk (ID: 178527…" at bounding box center [315, 140] width 421 height 117
click at [141, 210] on span "Update" at bounding box center [155, 211] width 93 height 7
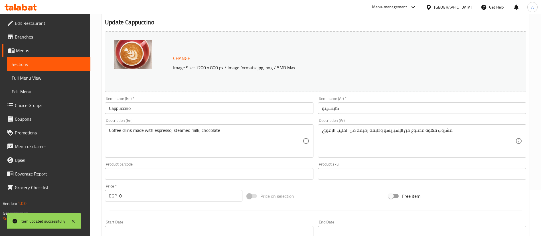
scroll to position [0, 0]
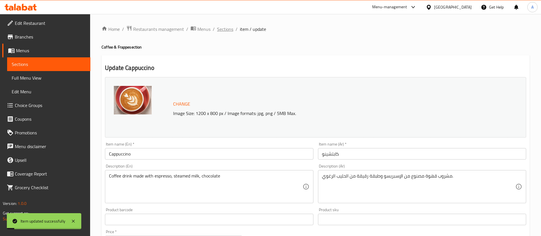
click at [231, 30] on span "Sections" at bounding box center [225, 29] width 16 height 7
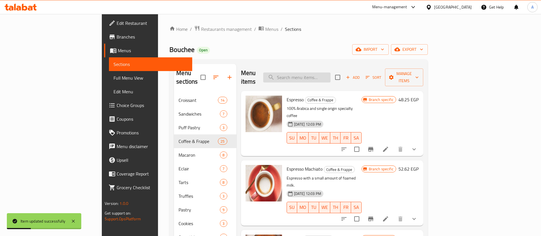
click at [330, 72] on input "search" at bounding box center [296, 77] width 67 height 10
paste input "Caramel Machiato"
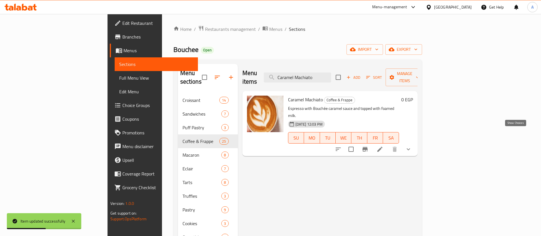
type input "Caramel Machiato"
click at [412, 146] on icon "show more" at bounding box center [408, 149] width 7 height 7
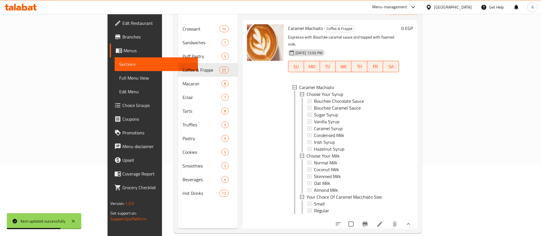
scroll to position [80, 0]
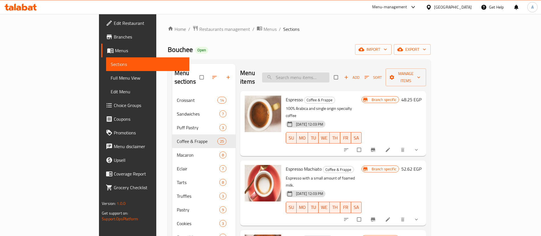
click at [324, 74] on input "search" at bounding box center [295, 77] width 67 height 10
paste input "Caramel Machiato"
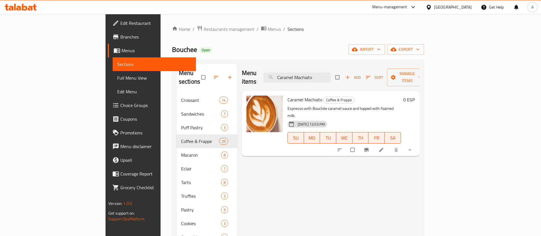
type input "Caramel Machiato"
click at [417, 143] on button "show more" at bounding box center [410, 149] width 14 height 13
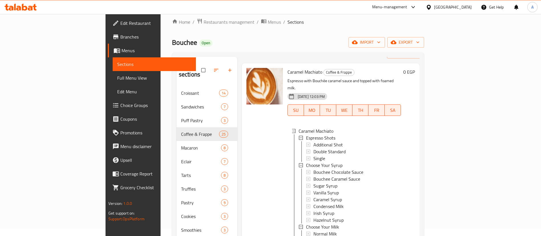
scroll to position [29, 0]
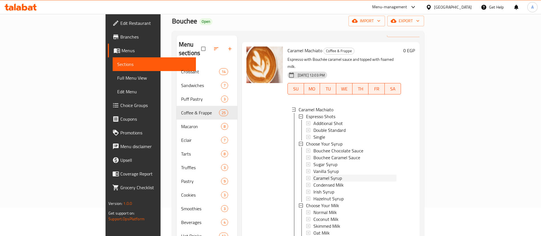
click at [380, 174] on div "Caramel Syrup" at bounding box center [354, 177] width 83 height 7
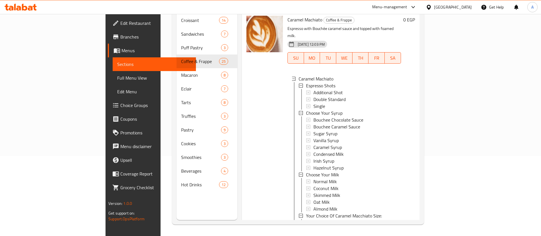
scroll to position [21, 0]
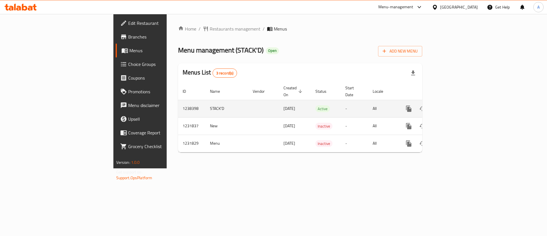
click at [453, 105] on icon "enhanced table" at bounding box center [450, 108] width 7 height 7
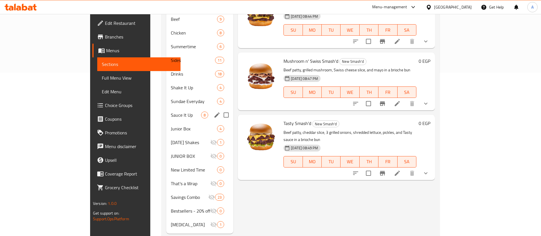
scroll to position [168, 0]
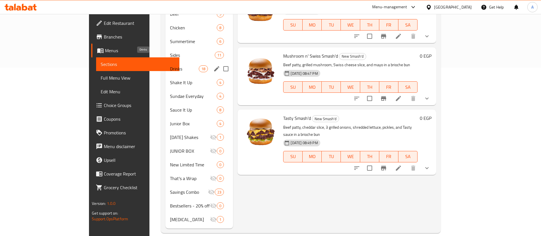
click at [170, 65] on span "Drinks" at bounding box center [184, 68] width 29 height 7
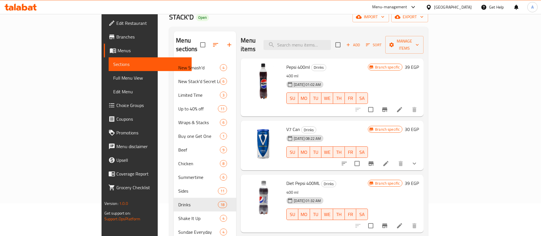
scroll to position [26, 0]
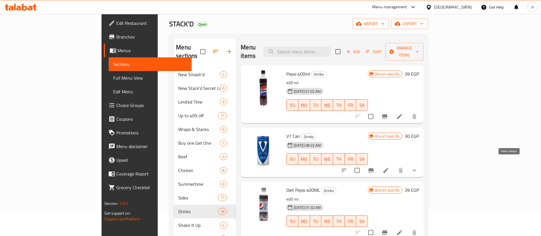
click at [418, 167] on icon "show more" at bounding box center [414, 170] width 7 height 7
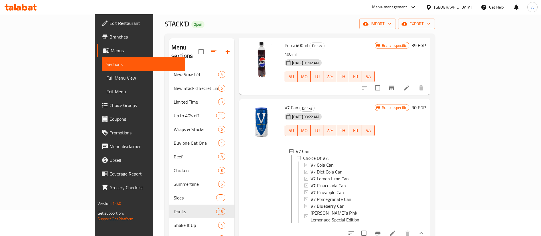
scroll to position [0, 0]
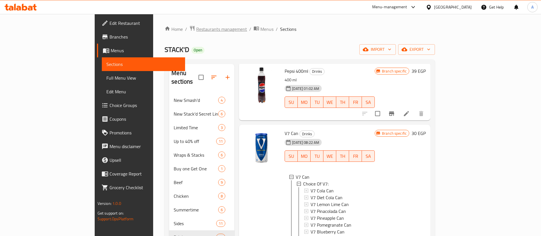
click at [196, 30] on span "Restaurants management" at bounding box center [221, 29] width 51 height 7
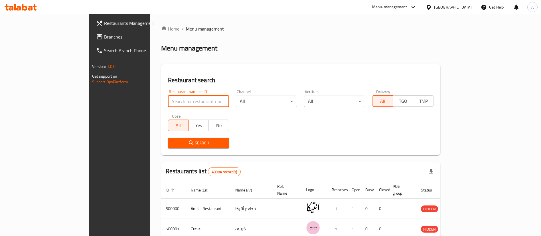
click at [168, 100] on input "search" at bounding box center [198, 100] width 61 height 11
type input "[GEOGRAPHIC_DATA]"
click button "Search" at bounding box center [198, 143] width 61 height 11
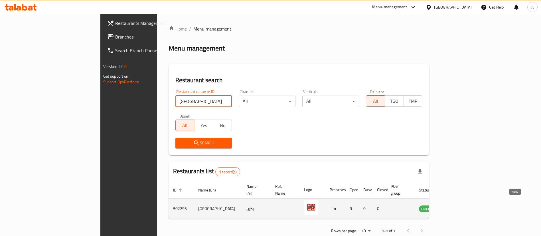
click at [455, 206] on icon "enhanced table" at bounding box center [452, 208] width 6 height 5
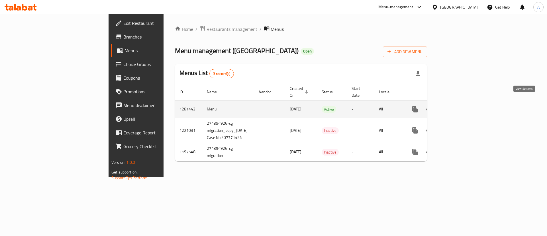
click at [460, 106] on icon "enhanced table" at bounding box center [456, 109] width 7 height 7
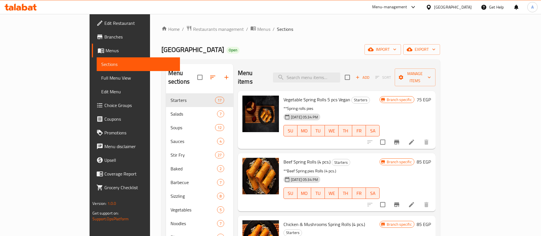
click at [104, 174] on span "Coverage Report" at bounding box center [139, 173] width 71 height 7
